Goal: Task Accomplishment & Management: Manage account settings

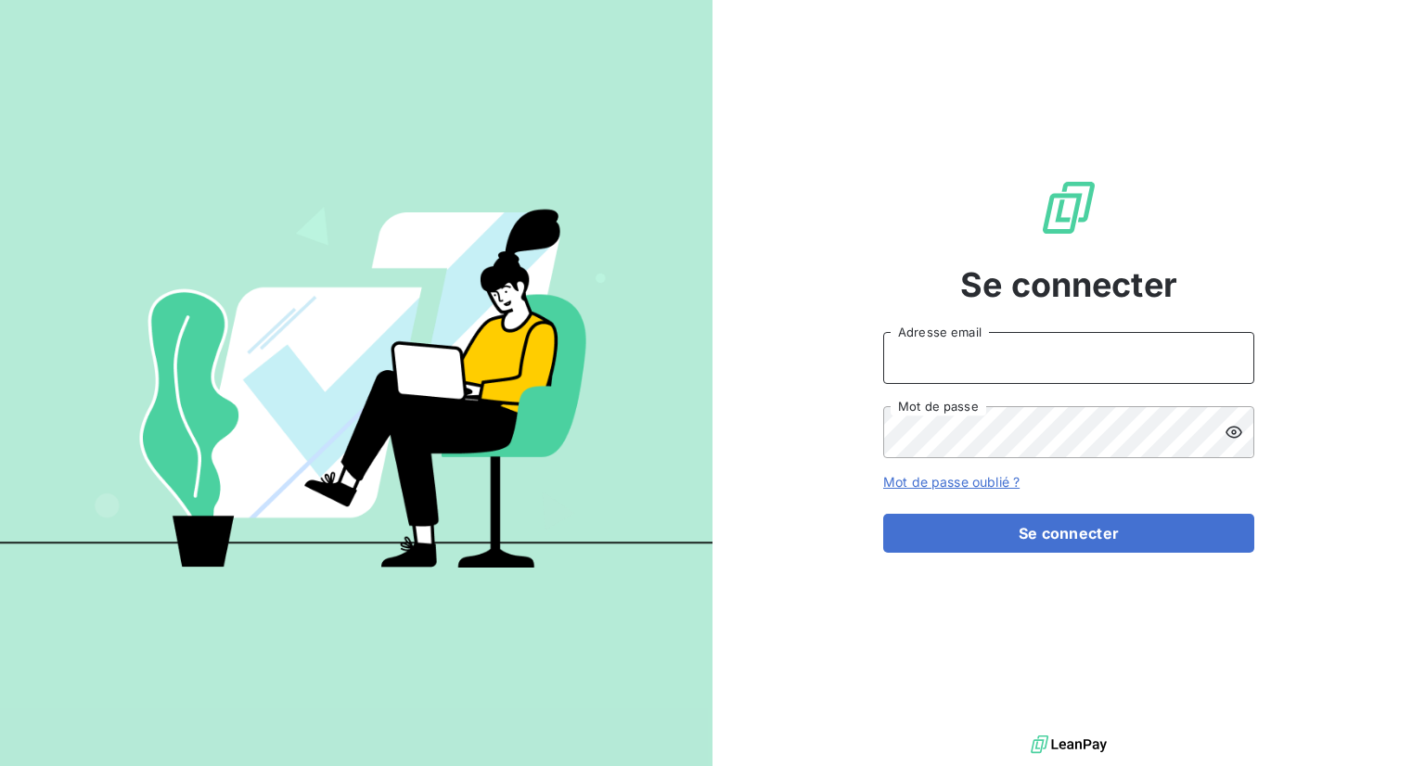
click at [1013, 368] on input "Adresse email" at bounding box center [1068, 358] width 371 height 52
click at [0, 765] on com-1password-button at bounding box center [0, 766] width 0 height 0
click at [1080, 361] on input "Adresse email" at bounding box center [1068, 358] width 371 height 52
click at [954, 352] on input "Adresse email" at bounding box center [1068, 358] width 371 height 52
type input "[PERSON_NAME][EMAIL_ADDRESS][DOMAIN_NAME]"
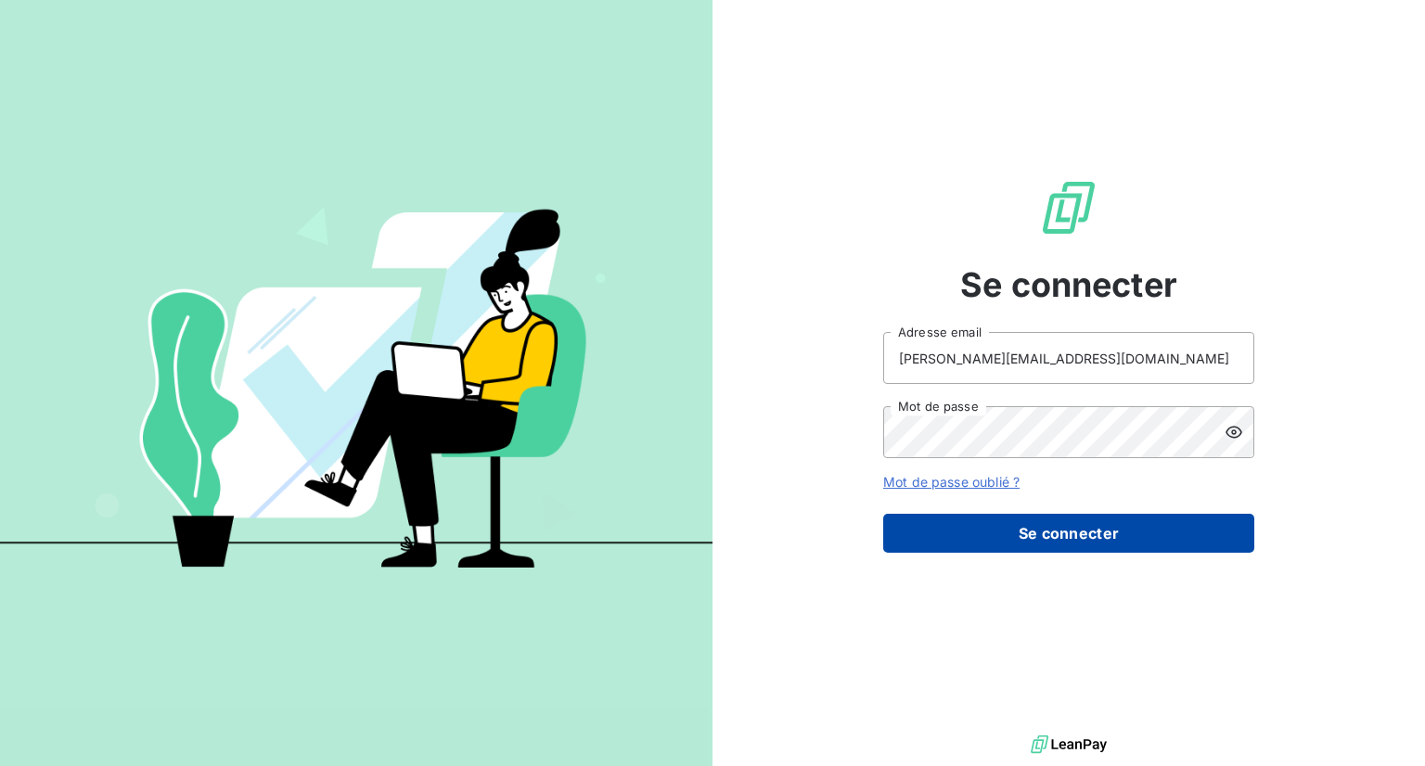
click at [989, 537] on button "Se connecter" at bounding box center [1068, 533] width 371 height 39
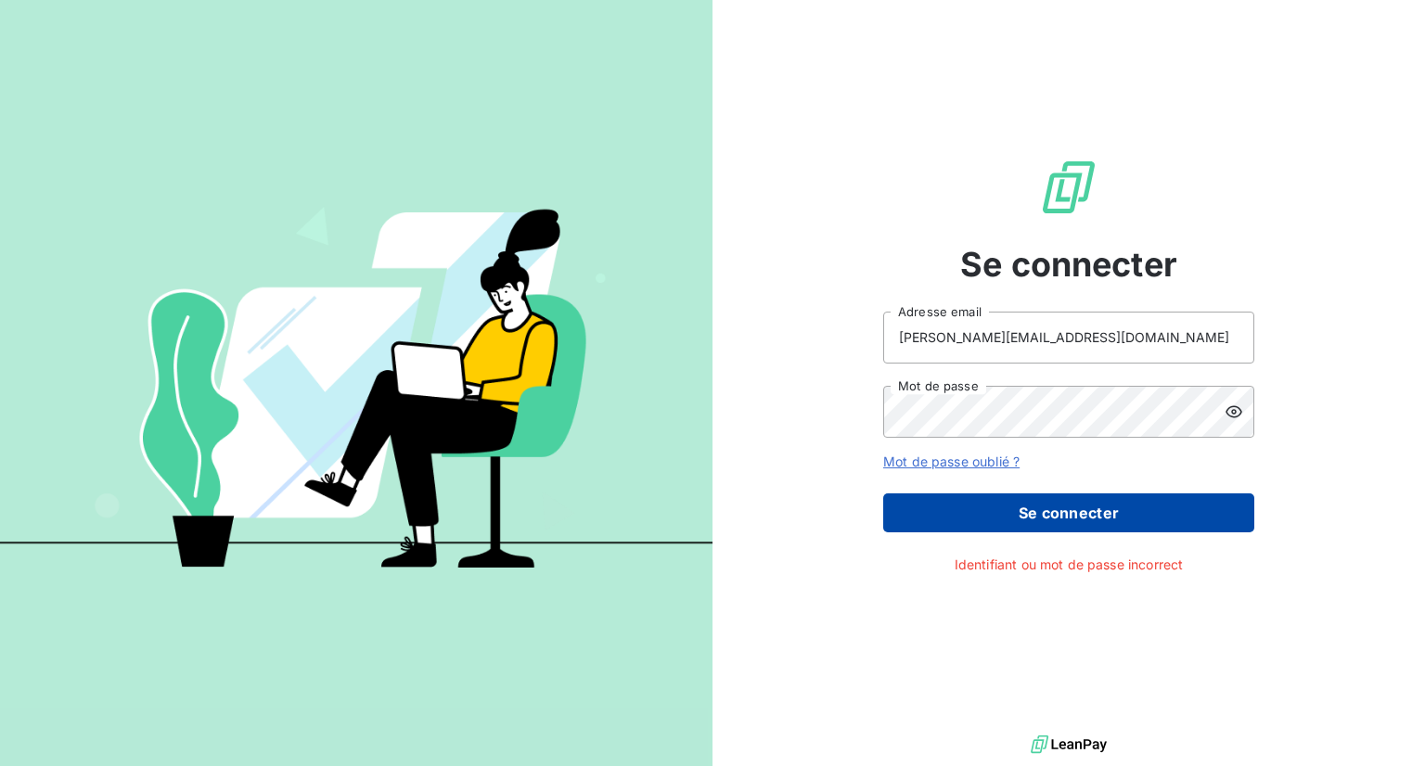
click at [1006, 502] on button "Se connecter" at bounding box center [1068, 513] width 371 height 39
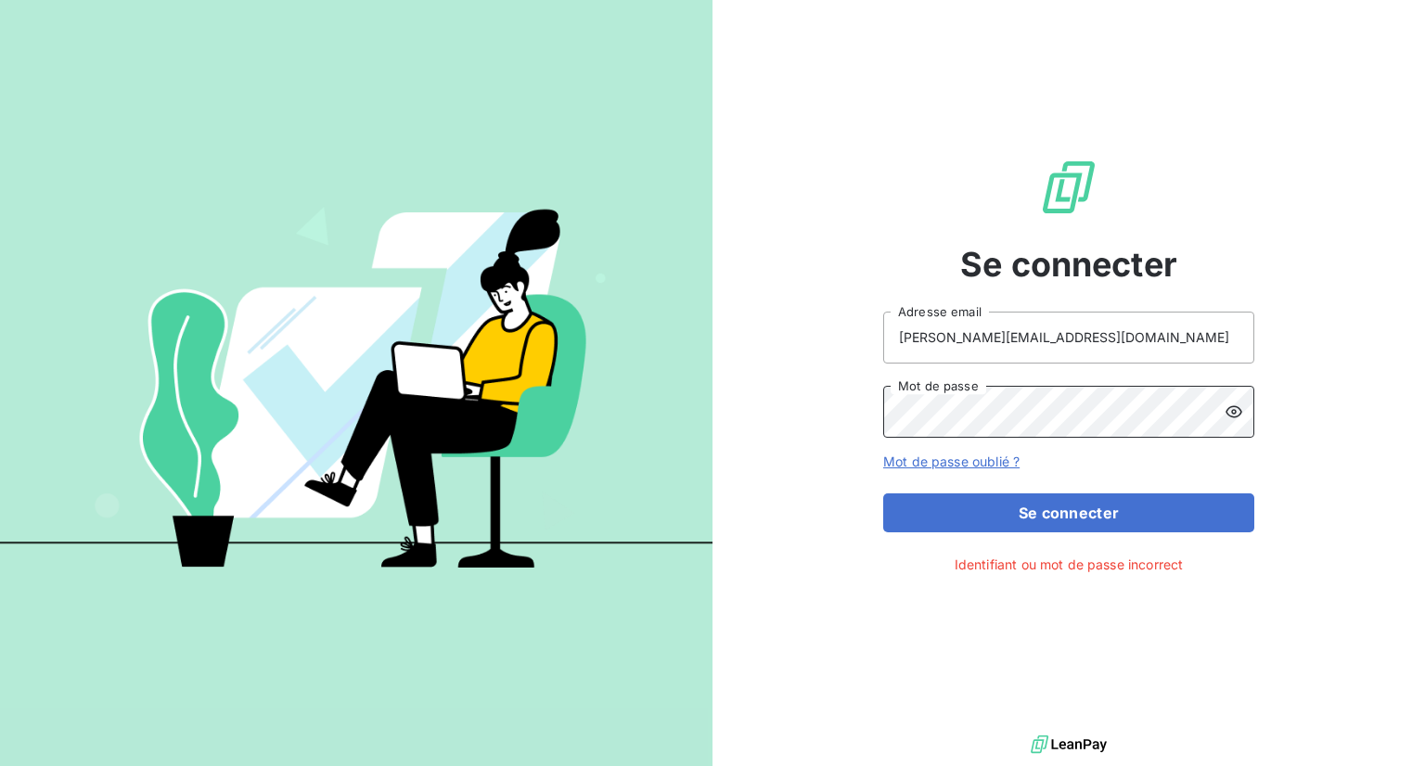
click at [883, 494] on button "Se connecter" at bounding box center [1068, 513] width 371 height 39
click at [1373, 436] on div "Se connecter [PERSON_NAME][EMAIL_ADDRESS][DOMAIN_NAME] Adresse email Mot de pas…" at bounding box center [1069, 365] width 713 height 731
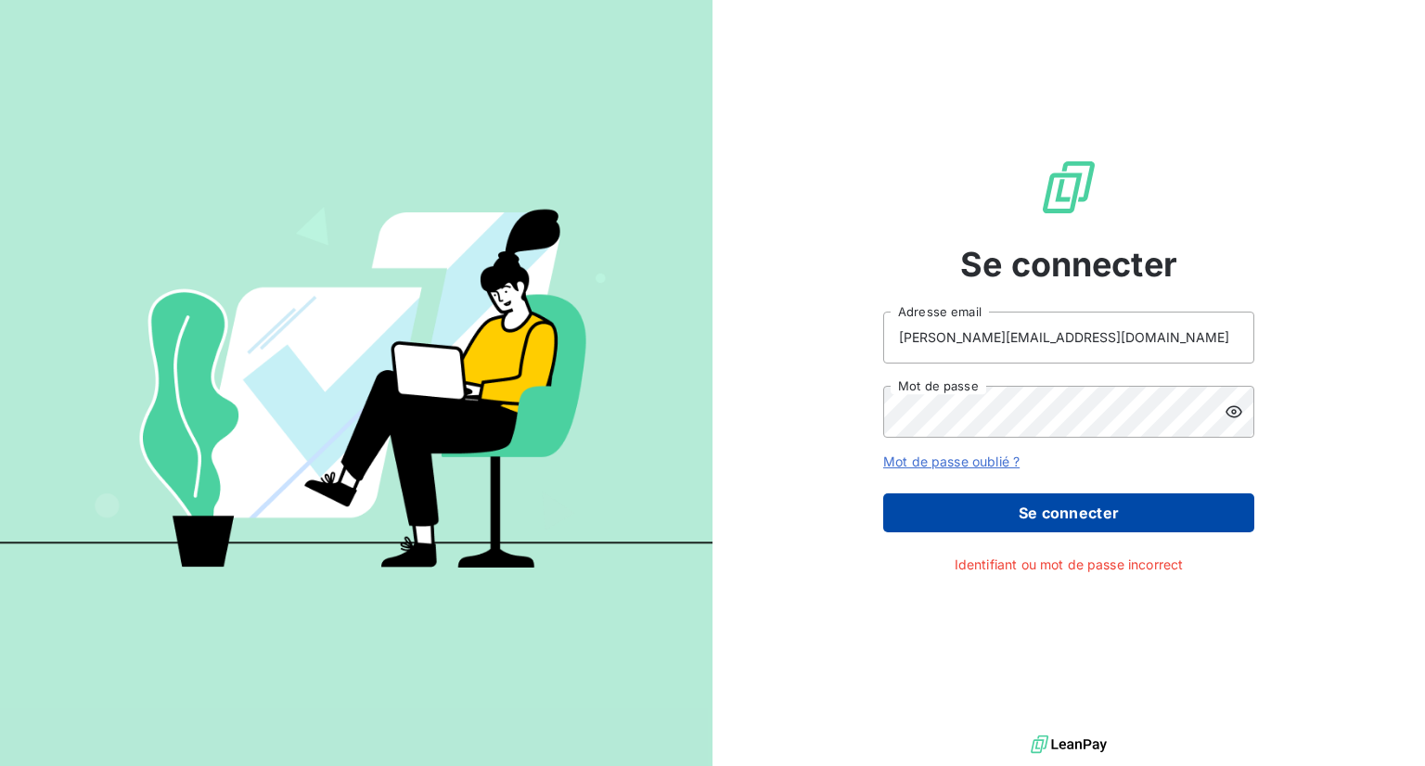
click at [1065, 528] on button "Se connecter" at bounding box center [1068, 513] width 371 height 39
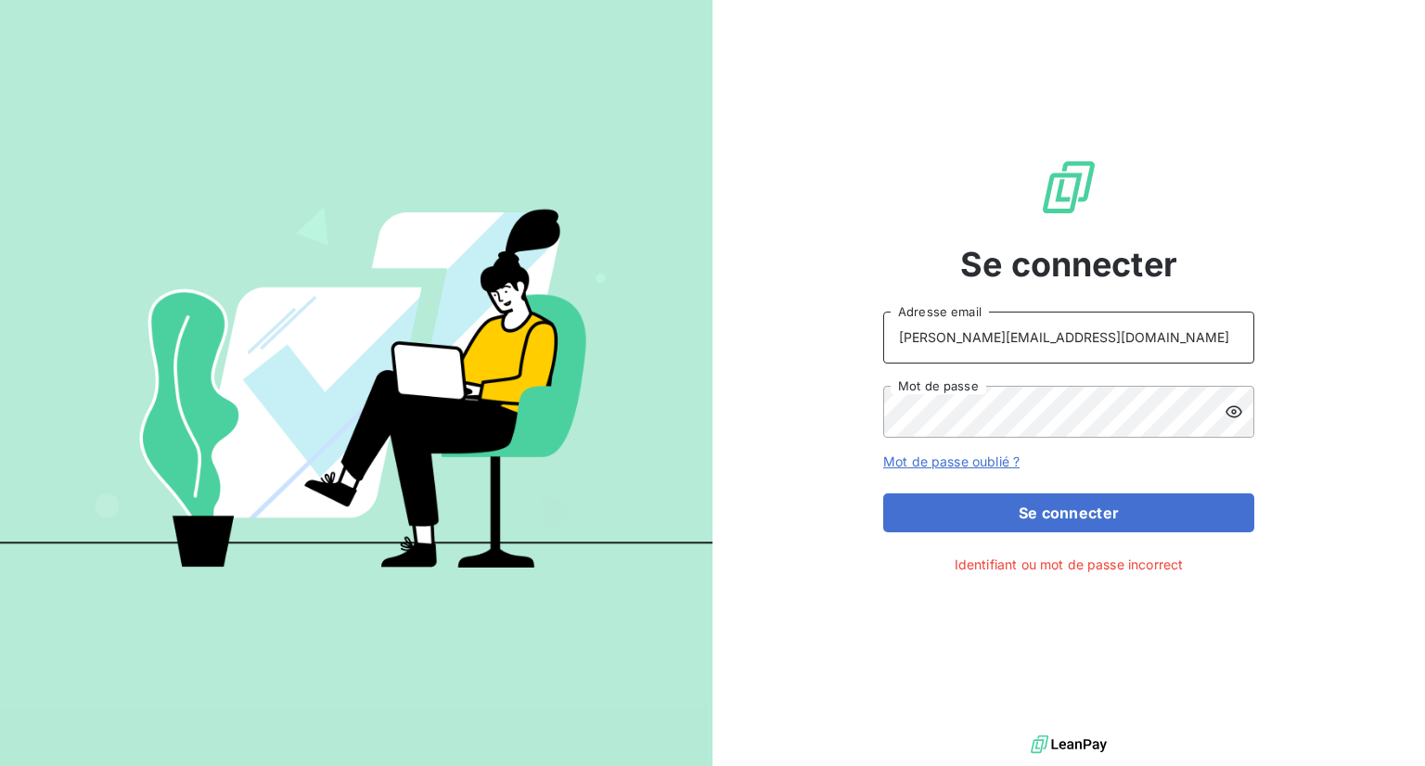
click at [1086, 331] on input "[PERSON_NAME][EMAIL_ADDRESS][DOMAIN_NAME]" at bounding box center [1068, 338] width 371 height 52
click at [854, 340] on div "Se connecter [PERSON_NAME][EMAIL_ADDRESS][DOMAIN_NAME] Adresse email Mot de pas…" at bounding box center [1069, 365] width 713 height 731
click at [0, 765] on com-1password-button at bounding box center [0, 766] width 0 height 0
click at [1243, 413] on div at bounding box center [1240, 412] width 30 height 52
